Goal: Task Accomplishment & Management: Manage account settings

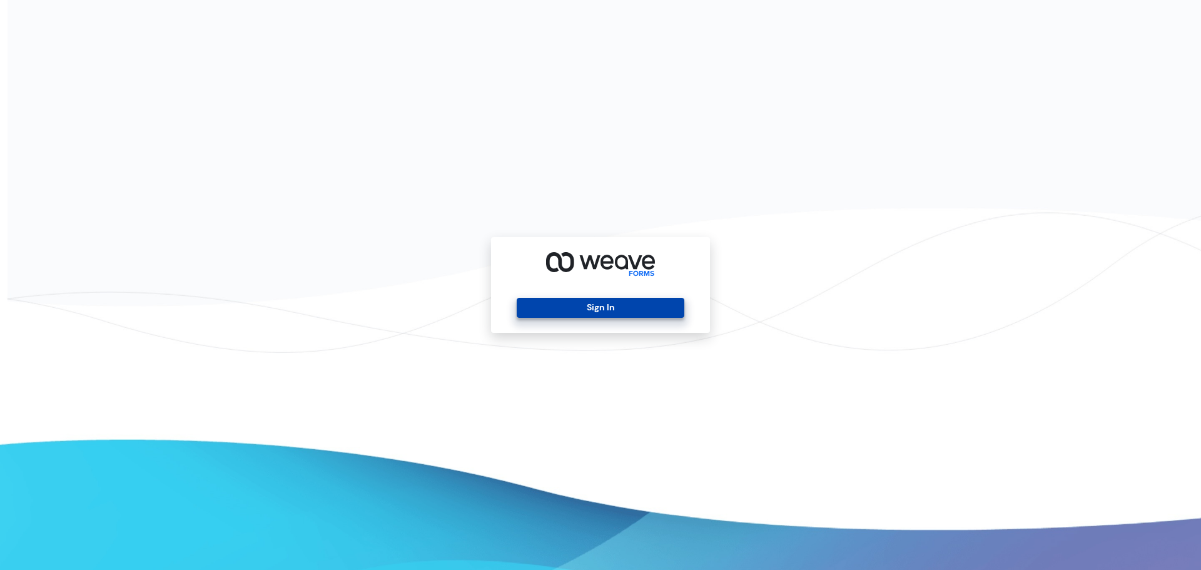
click at [617, 313] on button "Sign In" at bounding box center [600, 308] width 167 height 20
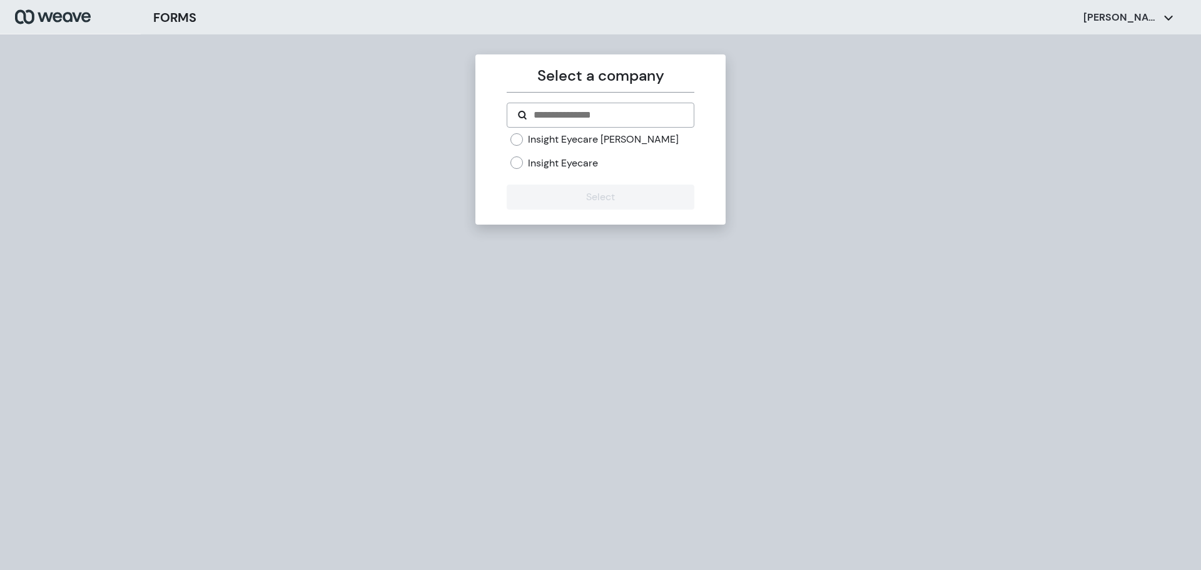
click at [526, 165] on div "Insight Eyecare" at bounding box center [601, 163] width 183 height 14
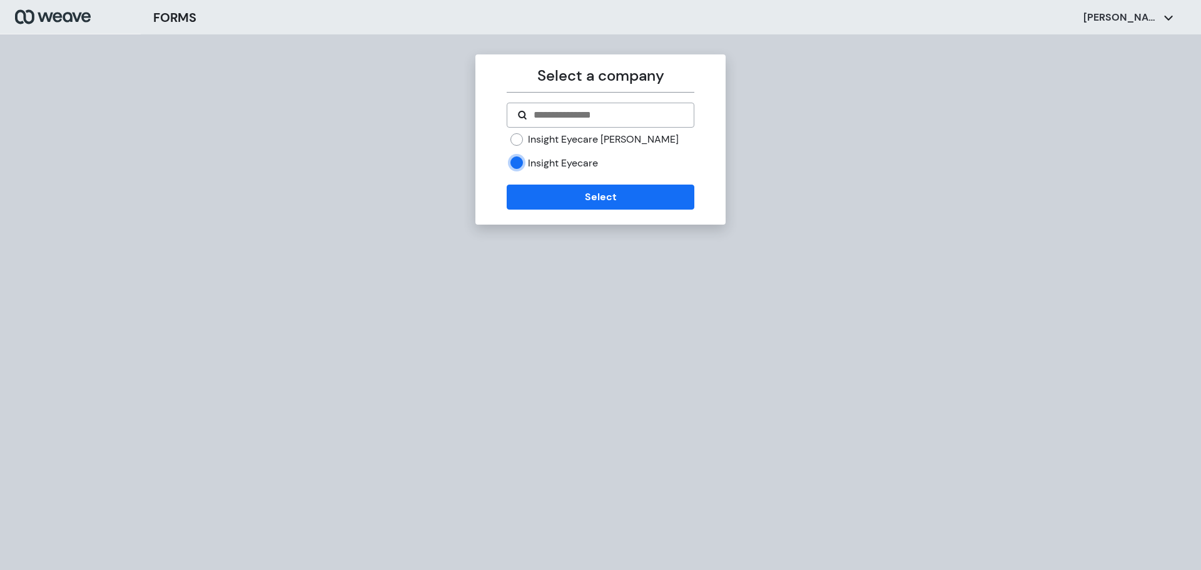
click at [567, 210] on div "Select a company Insight Eyecare [PERSON_NAME] Insight Eyecare Select" at bounding box center [600, 139] width 250 height 170
click at [571, 200] on button "Select" at bounding box center [600, 197] width 187 height 25
